Goal: Task Accomplishment & Management: Use online tool/utility

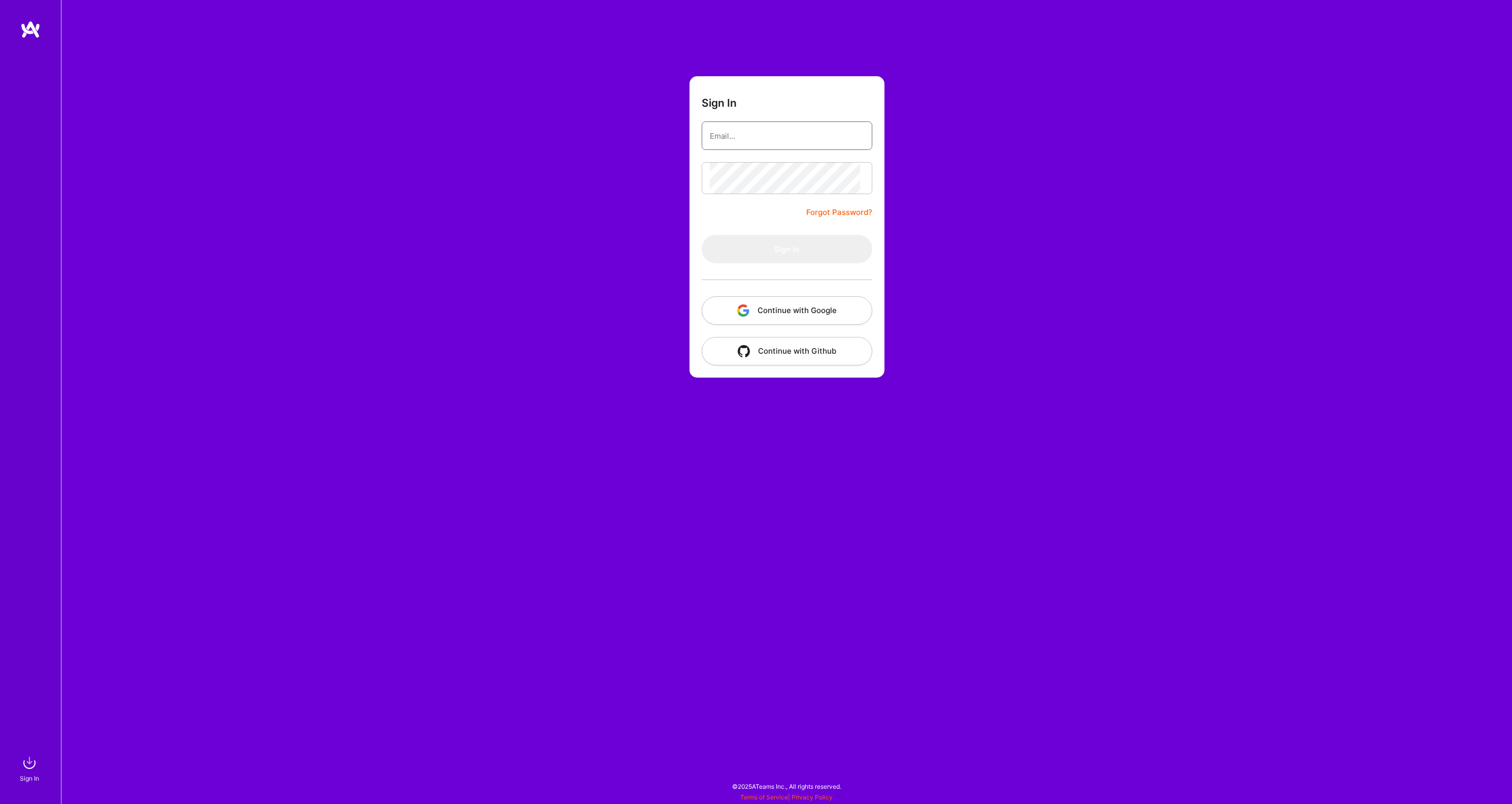
type input "[PERSON_NAME][EMAIL_ADDRESS][DOMAIN_NAME]"
click at [787, 263] on button "Sign In" at bounding box center [787, 249] width 170 height 28
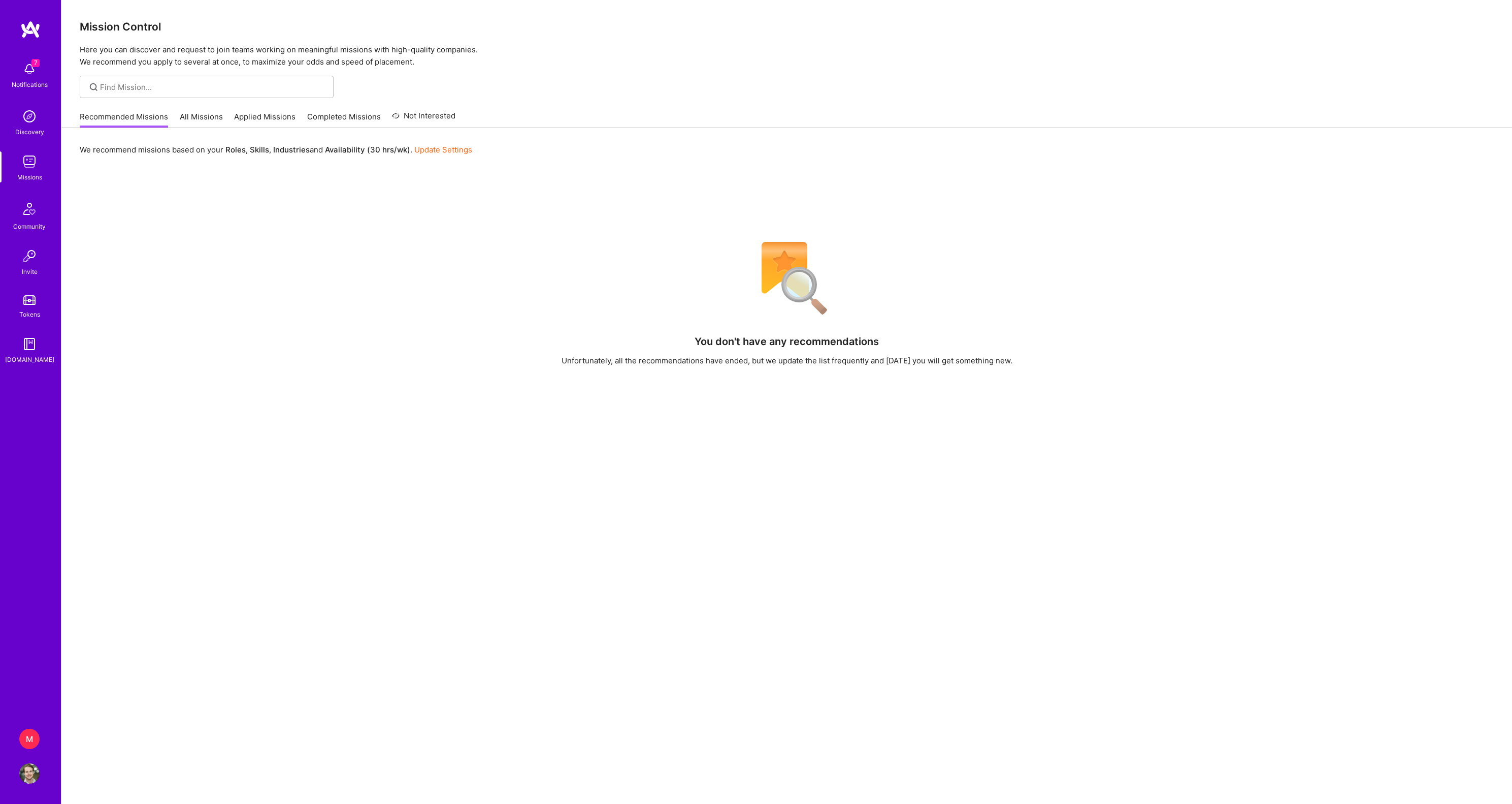
click at [31, 735] on div "M" at bounding box center [29, 739] width 20 height 20
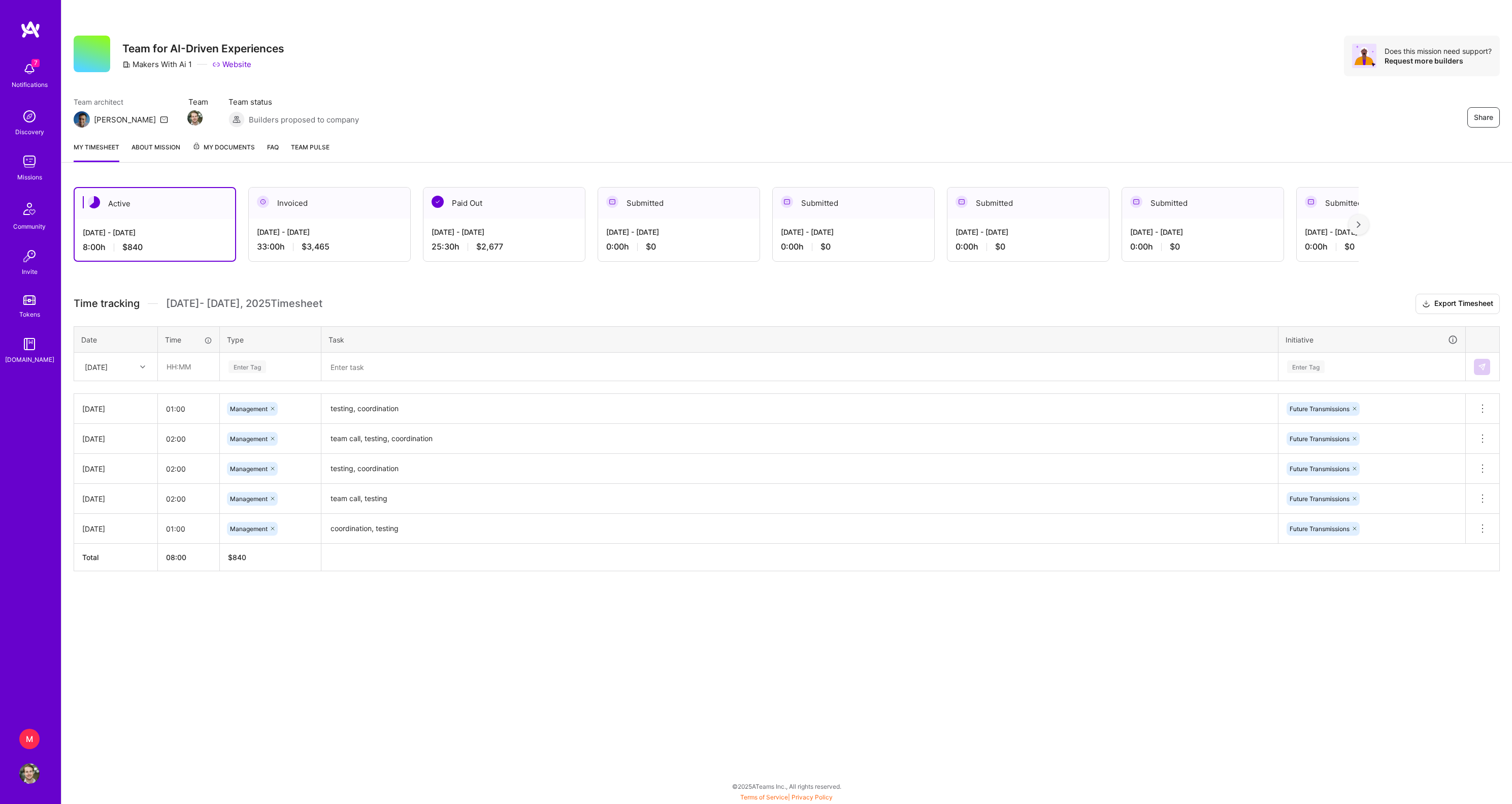
click at [108, 372] on div "[DATE]" at bounding box center [96, 367] width 23 height 11
click at [170, 380] on input "text" at bounding box center [188, 366] width 60 height 27
type input "03:00"
click at [269, 526] on span "Management" at bounding box center [249, 519] width 48 height 14
click at [353, 380] on textarea at bounding box center [800, 367] width 955 height 26
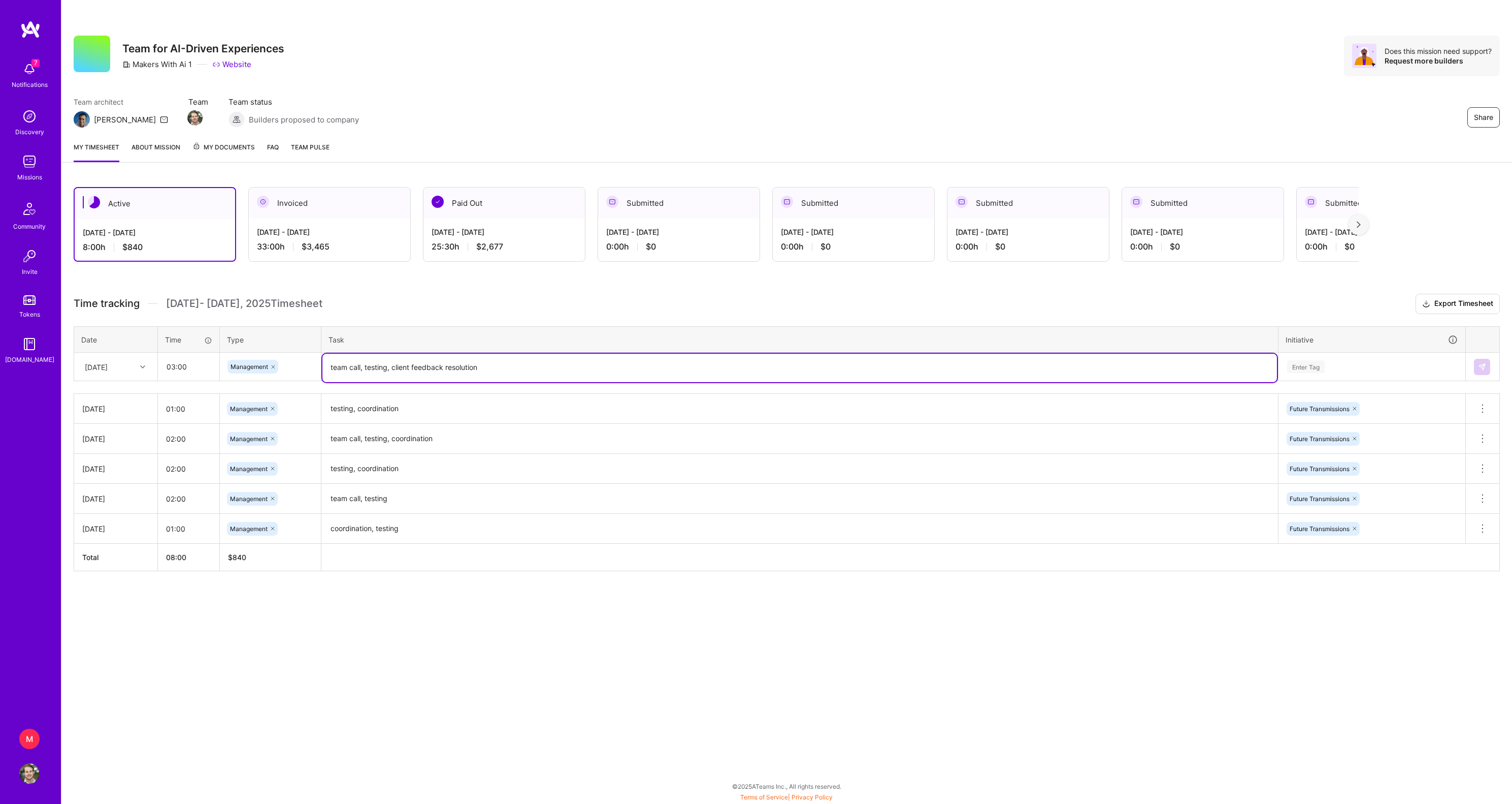
type textarea "team call, testing, client feedback resolution"
click at [1362, 373] on div "Enter Tag" at bounding box center [1372, 366] width 172 height 13
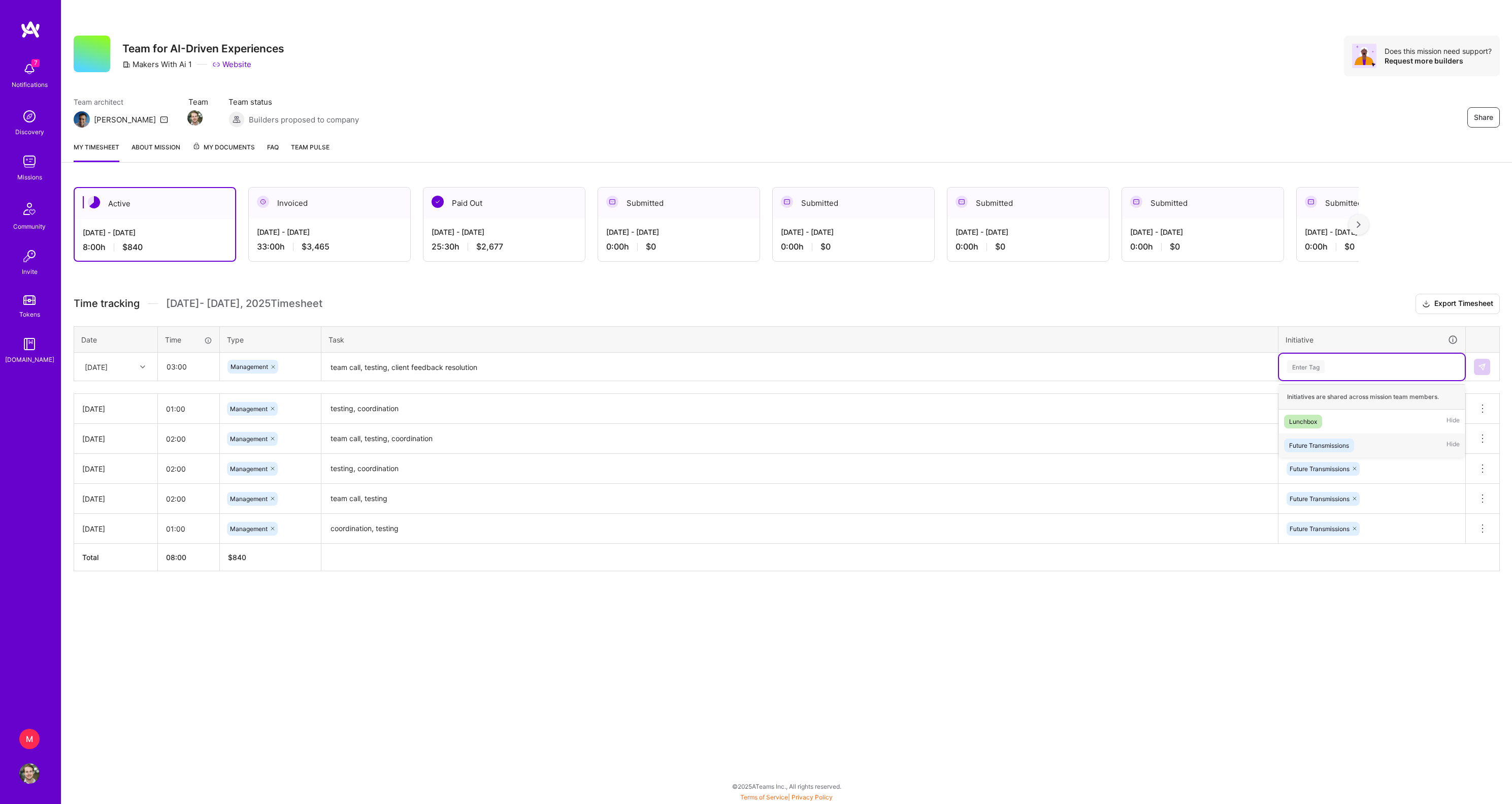
click at [1349, 450] on div "Future Transmissions" at bounding box center [1319, 446] width 60 height 11
click at [1479, 371] on img at bounding box center [1482, 366] width 8 height 8
